Goal: Find specific page/section: Find specific page/section

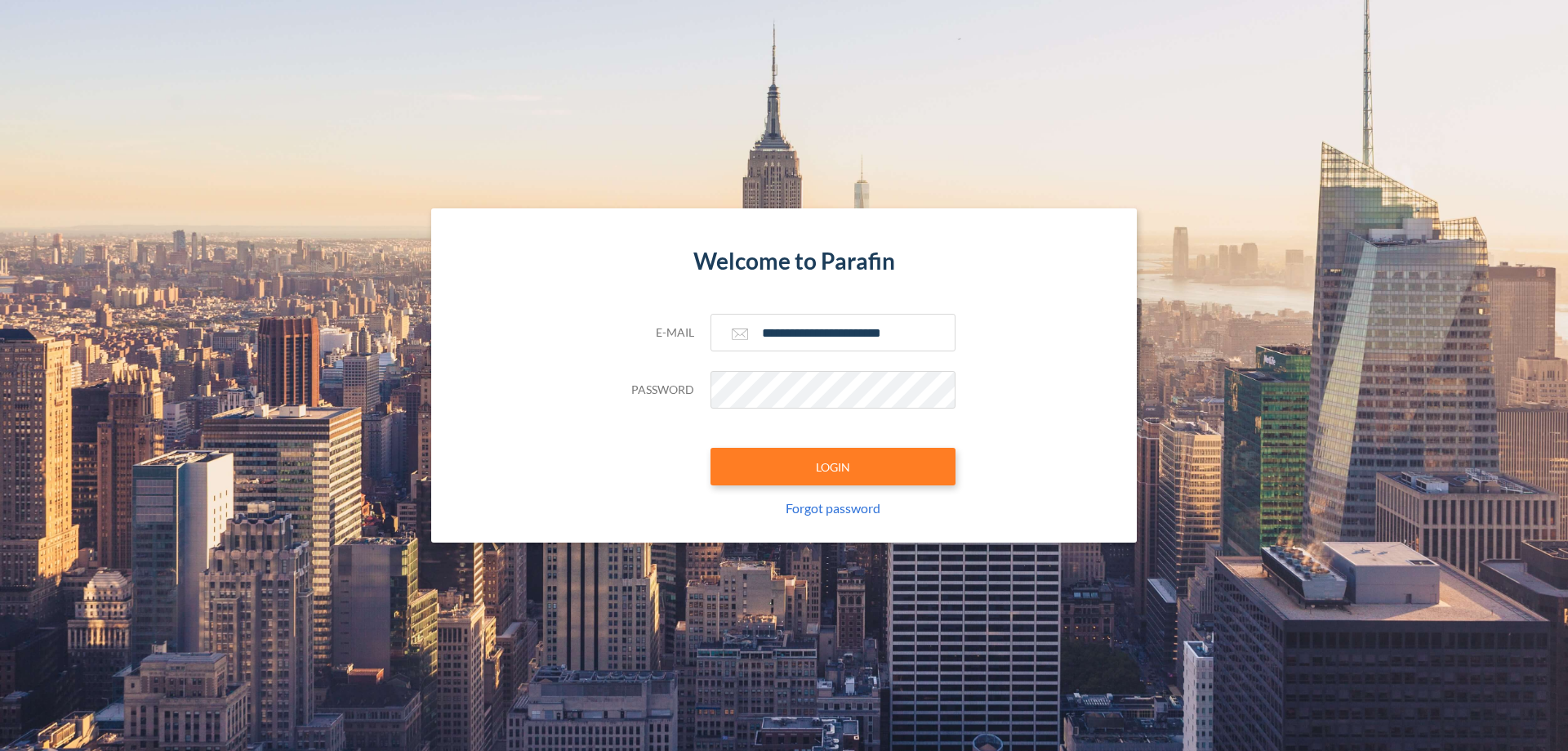
type input "**********"
click at [833, 467] on button "LOGIN" at bounding box center [833, 467] width 245 height 38
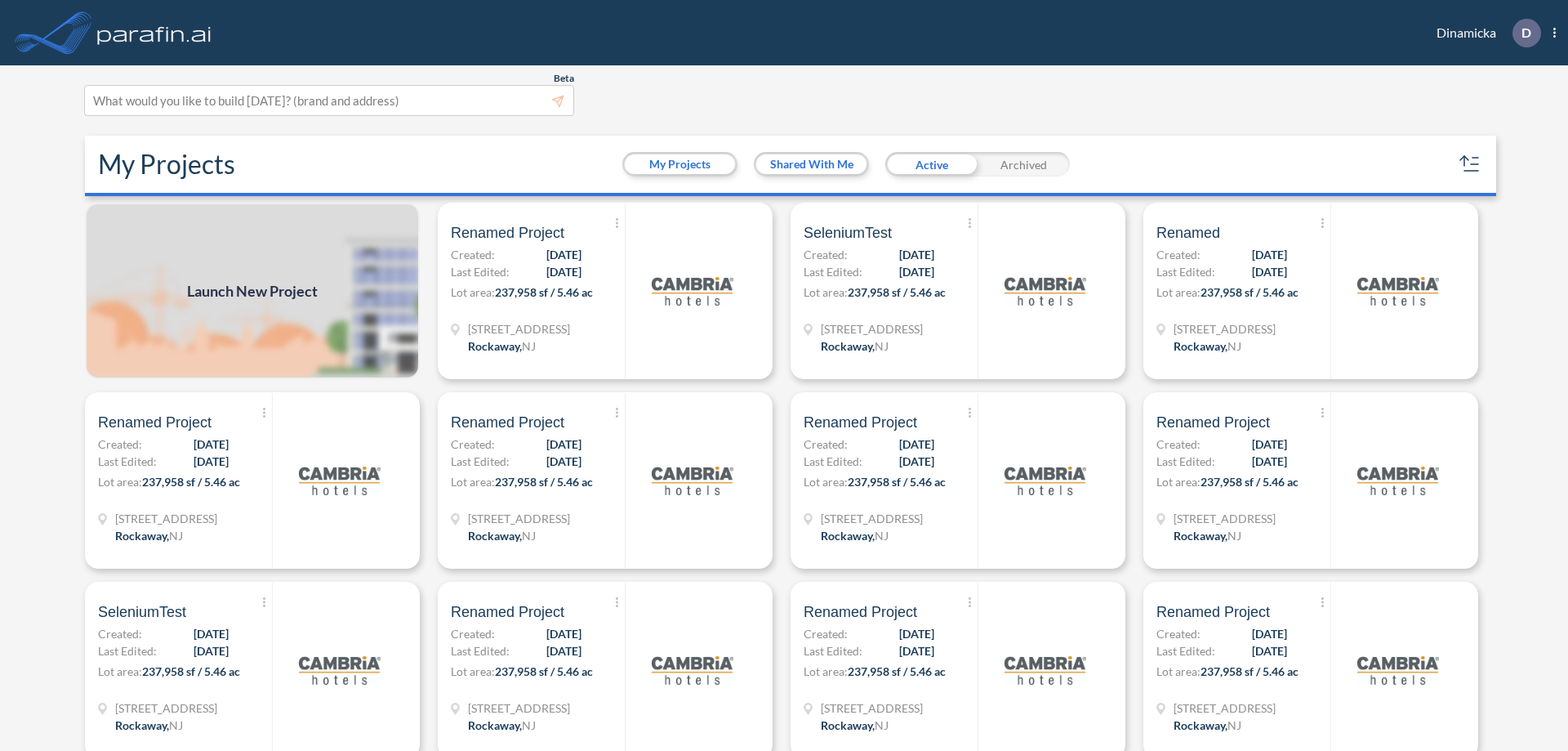
scroll to position [4, 0]
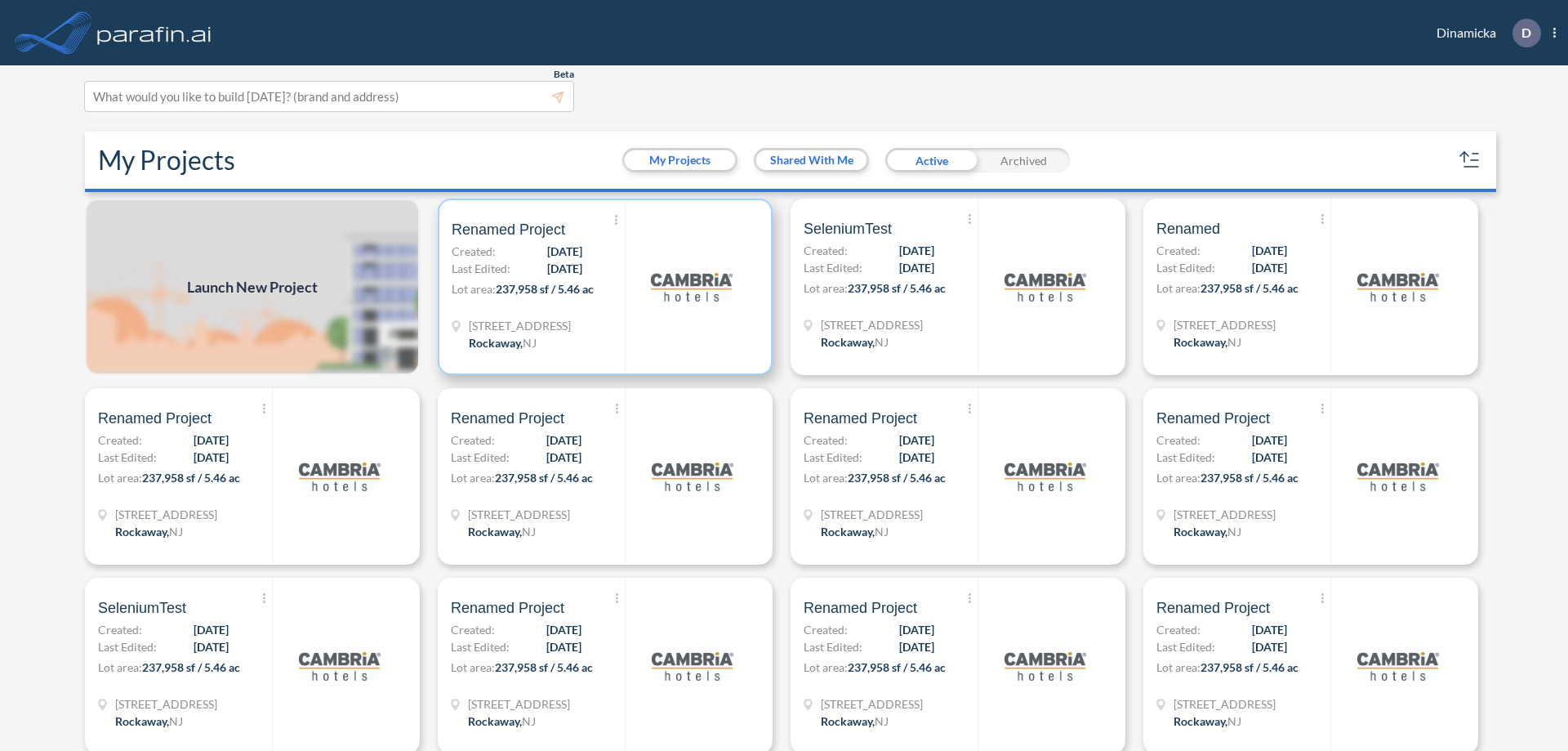
click at [602, 286] on p "Lot area: 237,958 sf / 5.46 ac" at bounding box center [538, 292] width 173 height 24
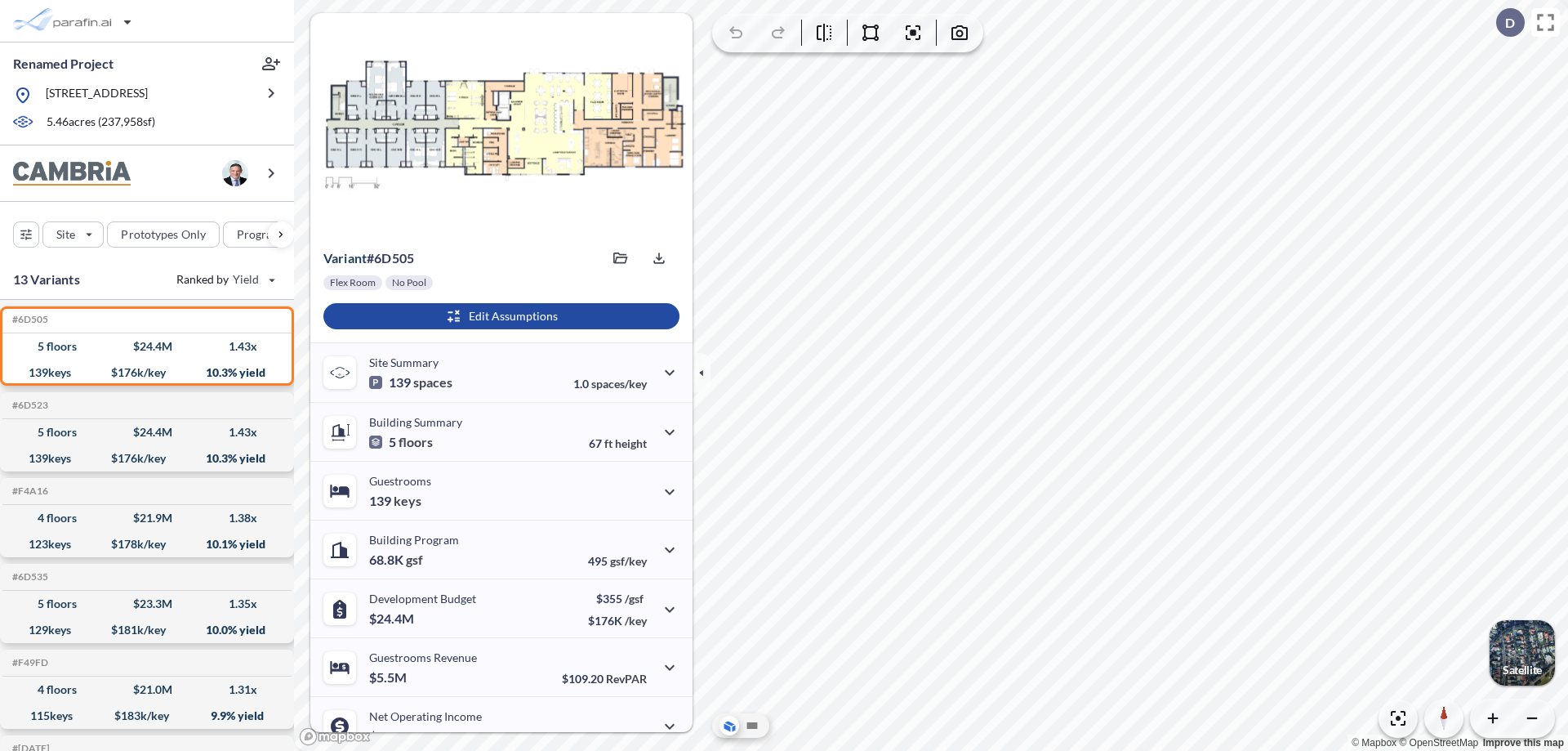
scroll to position [83, 0]
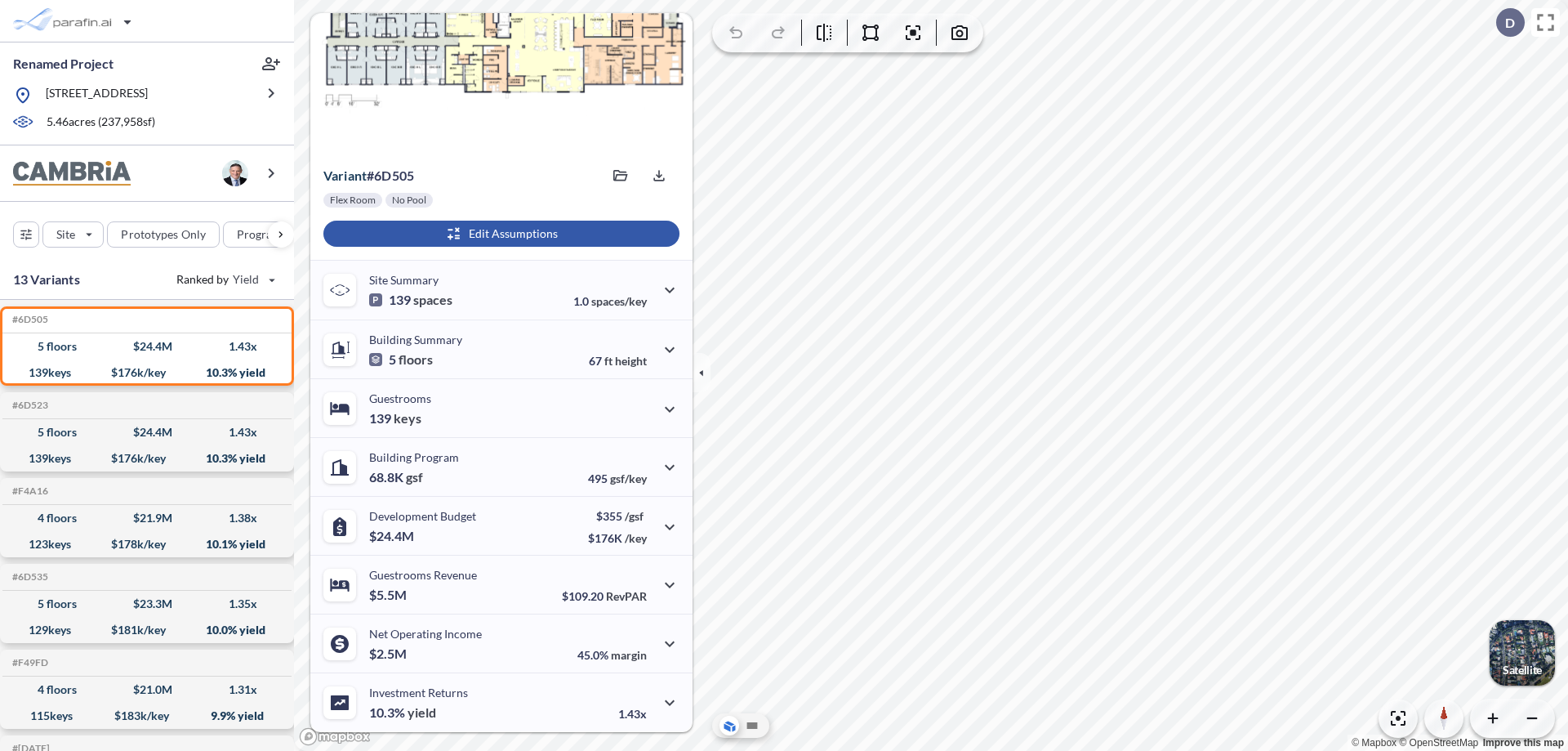
click at [499, 234] on div "button" at bounding box center [501, 233] width 356 height 26
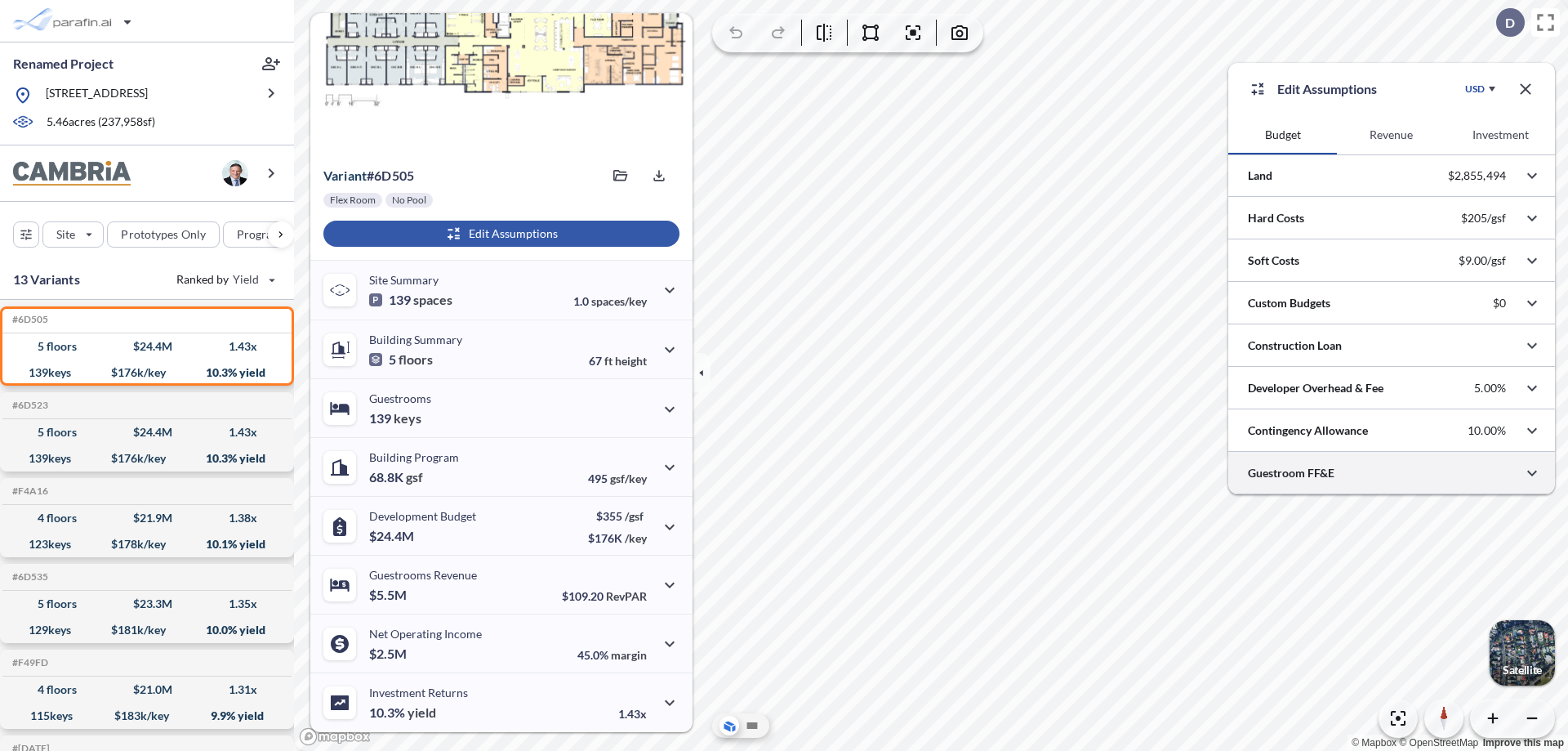
click at [1391, 473] on div at bounding box center [1391, 473] width 327 height 41
